Goal: Task Accomplishment & Management: Use online tool/utility

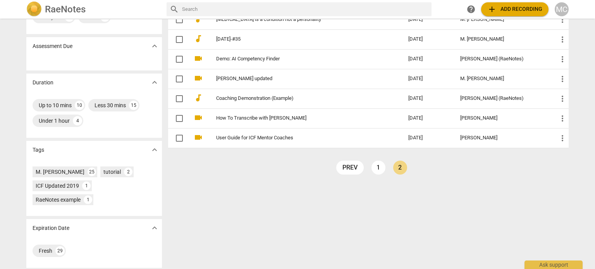
scroll to position [108, 0]
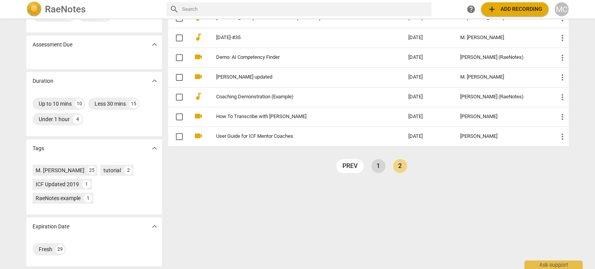
click at [378, 165] on link "1" at bounding box center [378, 166] width 14 height 14
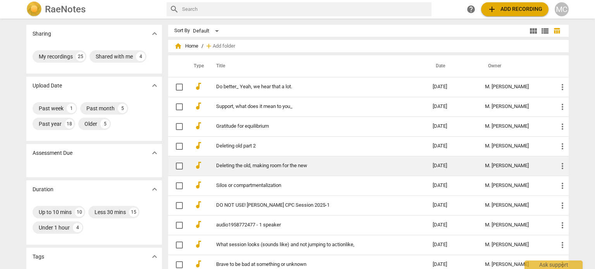
click at [254, 164] on link "Deleting the old, making room for the new" at bounding box center [310, 166] width 189 height 6
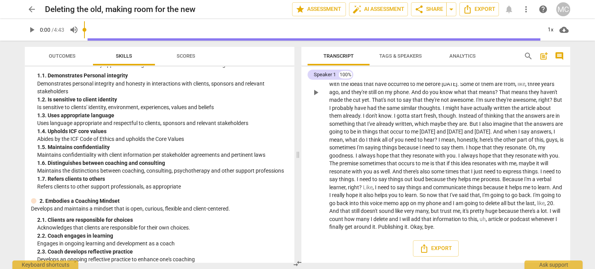
scroll to position [152, 0]
click at [33, 7] on span "arrow_back" at bounding box center [31, 9] width 9 height 9
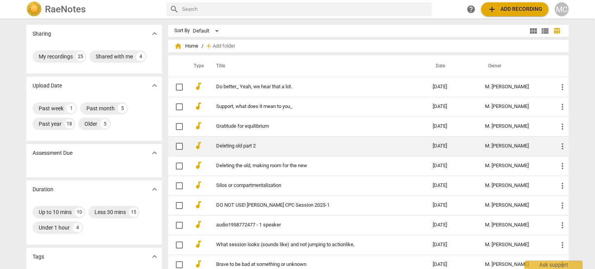
click at [268, 145] on link "Deleting old part 2" at bounding box center [310, 146] width 189 height 6
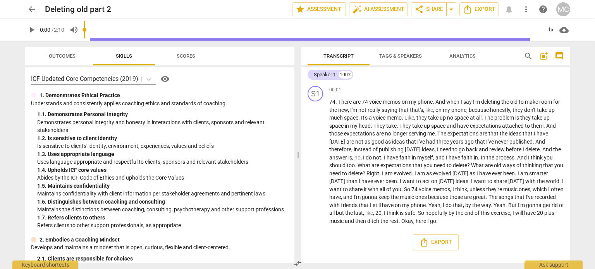
click at [34, 10] on span "arrow_back" at bounding box center [31, 9] width 9 height 9
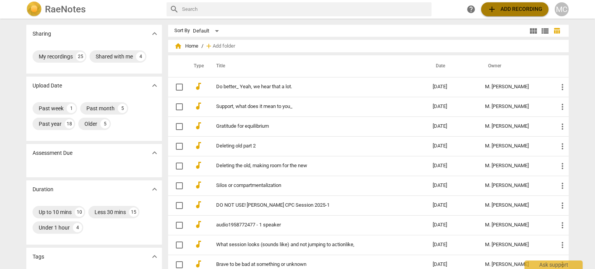
click at [511, 9] on span "add Add recording" at bounding box center [514, 9] width 55 height 9
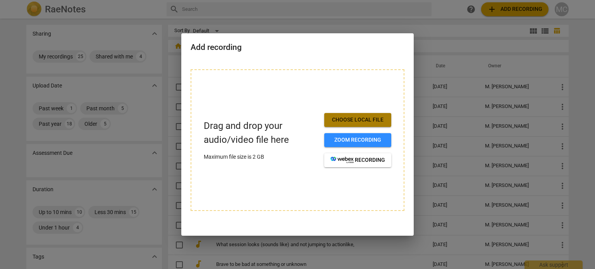
click at [359, 118] on span "Choose local file" at bounding box center [357, 120] width 55 height 8
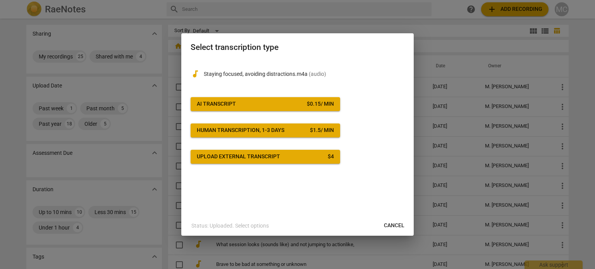
click at [247, 104] on span "AI Transcript $ 0.15 / min" at bounding box center [265, 104] width 137 height 8
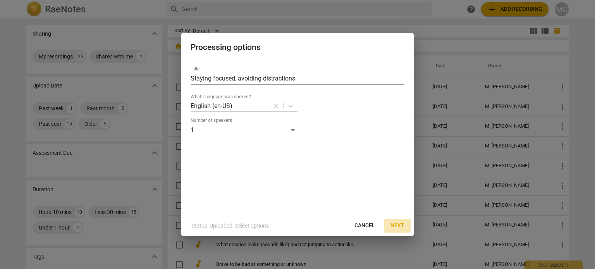
click at [397, 223] on span "Next" at bounding box center [397, 226] width 14 height 8
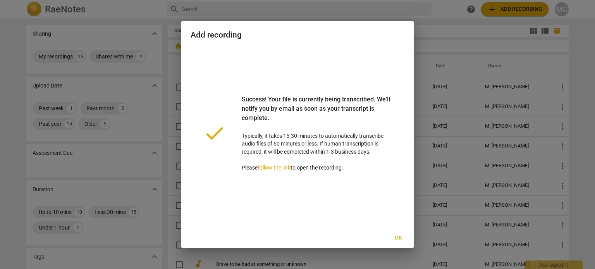
click at [398, 238] on span "Ok" at bounding box center [398, 238] width 12 height 8
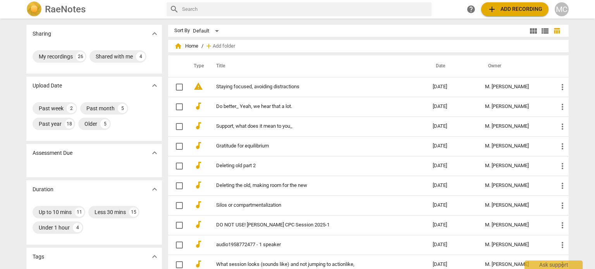
click at [524, 10] on span "add Add recording" at bounding box center [514, 9] width 55 height 9
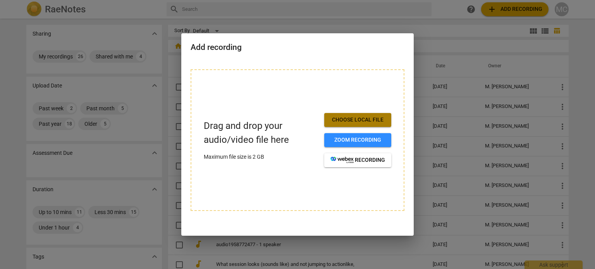
click at [369, 118] on span "Choose local file" at bounding box center [357, 120] width 55 height 8
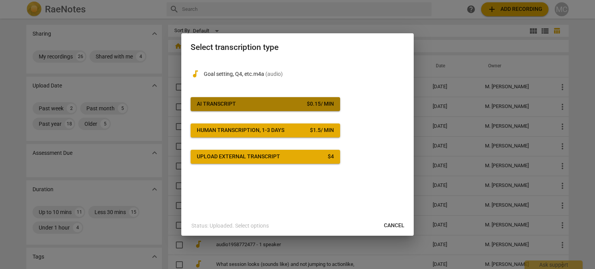
click at [277, 106] on span "AI Transcript $ 0.15 / min" at bounding box center [265, 104] width 137 height 8
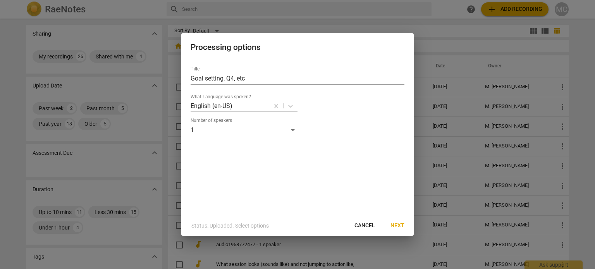
click at [397, 225] on span "Next" at bounding box center [397, 226] width 14 height 8
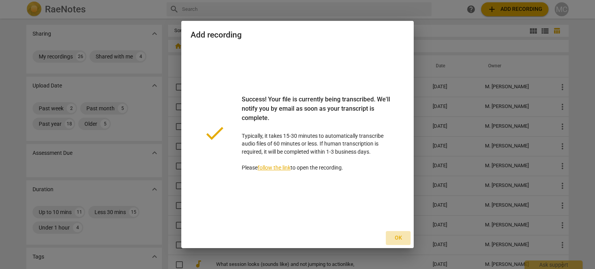
click at [400, 239] on span "Ok" at bounding box center [398, 238] width 12 height 8
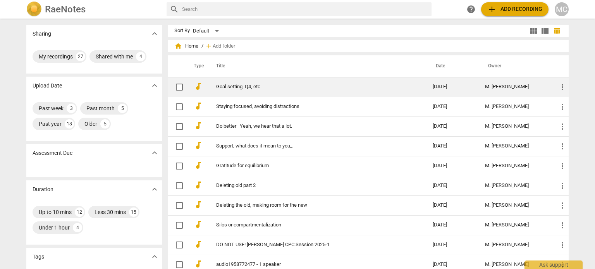
click at [242, 86] on link "Goal setting, Q4, etc" at bounding box center [310, 87] width 189 height 6
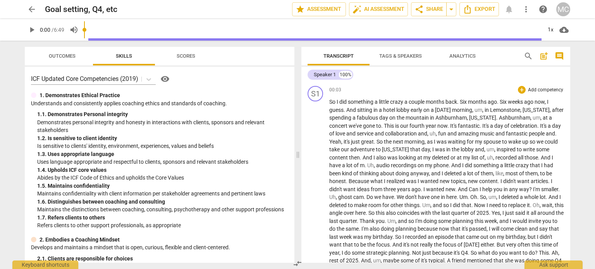
drag, startPoint x: 328, startPoint y: 104, endPoint x: 361, endPoint y: 136, distance: 46.0
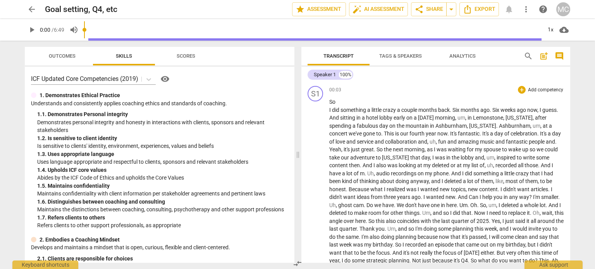
click at [330, 103] on span "So" at bounding box center [332, 102] width 6 height 6
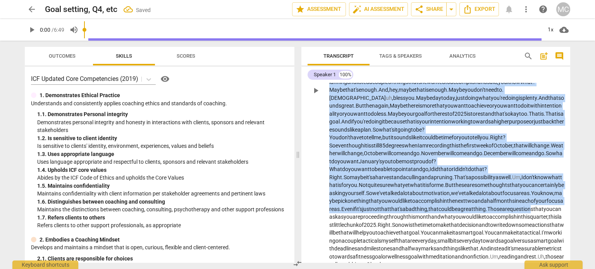
scroll to position [232, 0]
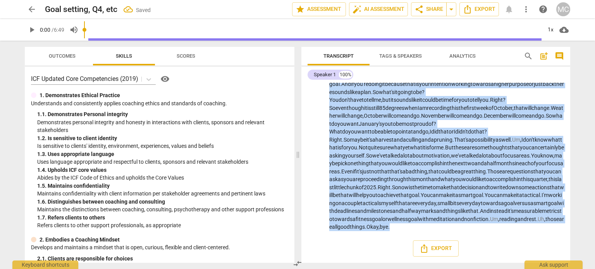
drag, startPoint x: 329, startPoint y: 103, endPoint x: 538, endPoint y: 231, distance: 245.6
click at [538, 231] on p "So I did something a little crazy a couple months back . [DATE] . [DATE] now , …" at bounding box center [446, 52] width 235 height 357
copy p "Lo I dol sitametco a elitse doeiu t incidi utlabo etdo . Mag aliqua eni . Adm v…"
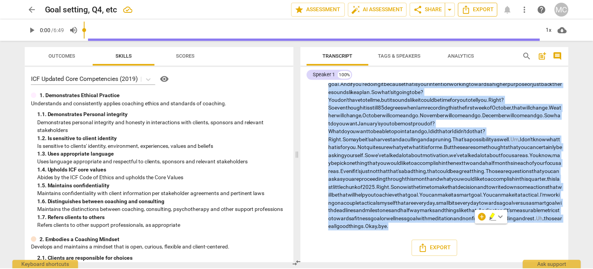
scroll to position [77, 0]
